Goal: Navigation & Orientation: Find specific page/section

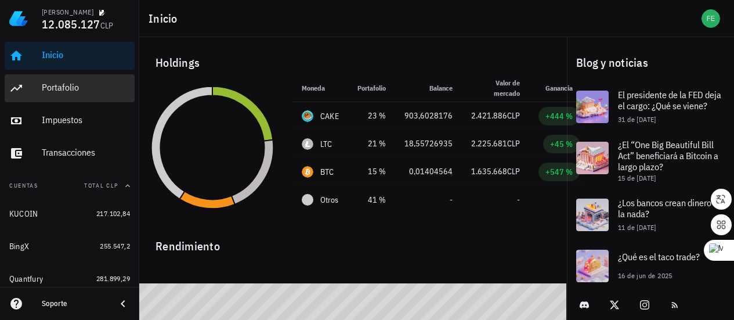
click at [56, 85] on div "Portafolio" at bounding box center [86, 87] width 88 height 11
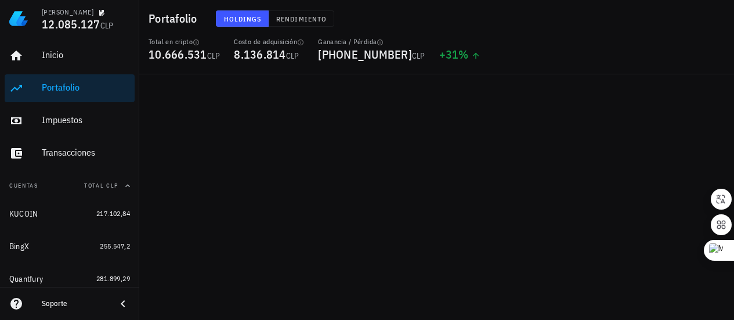
click at [58, 90] on div "Portafolio" at bounding box center [86, 87] width 88 height 11
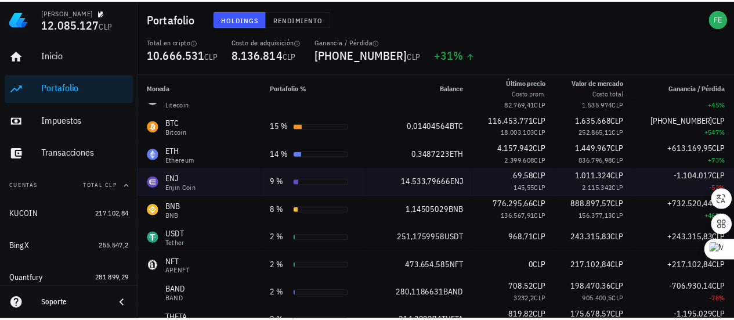
scroll to position [58, 0]
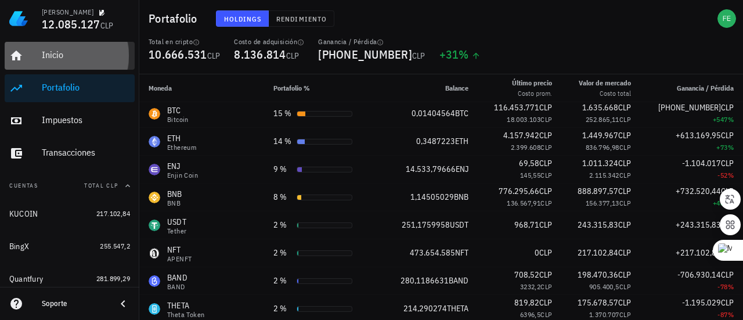
click at [75, 52] on div "Inicio" at bounding box center [86, 54] width 88 height 11
